Goal: Task Accomplishment & Management: Manage account settings

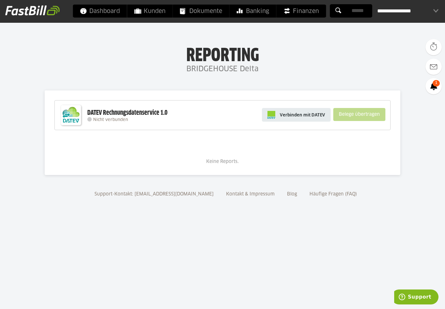
drag, startPoint x: 0, startPoint y: 0, endPoint x: 308, endPoint y: 116, distance: 329.0
click at [308, 116] on span "Verbinden mit DATEV" at bounding box center [302, 115] width 45 height 7
click at [422, 13] on div "**********" at bounding box center [407, 11] width 61 height 13
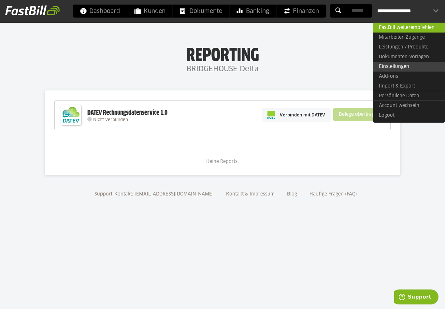
click at [390, 68] on link "Einstellungen" at bounding box center [409, 67] width 72 height 10
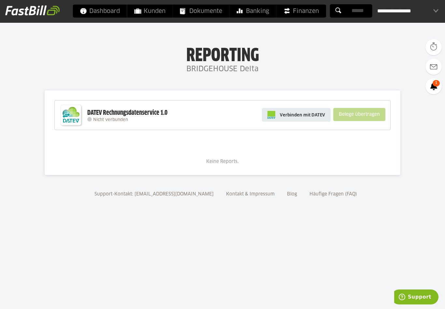
click at [295, 116] on span "Verbinden mit DATEV" at bounding box center [302, 115] width 45 height 7
click at [27, 11] on img at bounding box center [32, 10] width 54 height 10
